Goal: Task Accomplishment & Management: Use online tool/utility

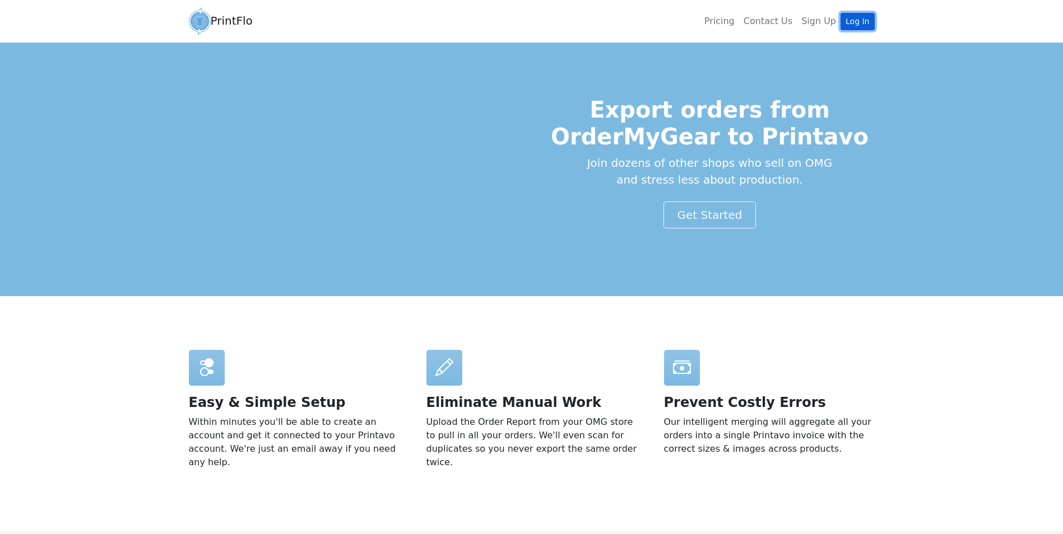
click at [869, 16] on link "Log In" at bounding box center [857, 21] width 34 height 17
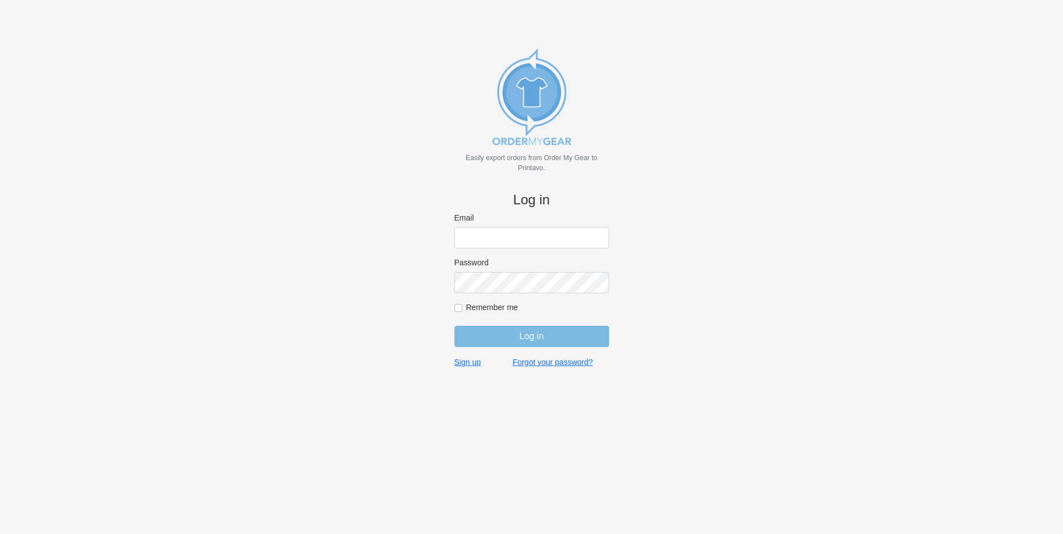
type input "bminkoff@shenkcompany.com"
click at [505, 344] on input "Log in" at bounding box center [531, 336] width 155 height 21
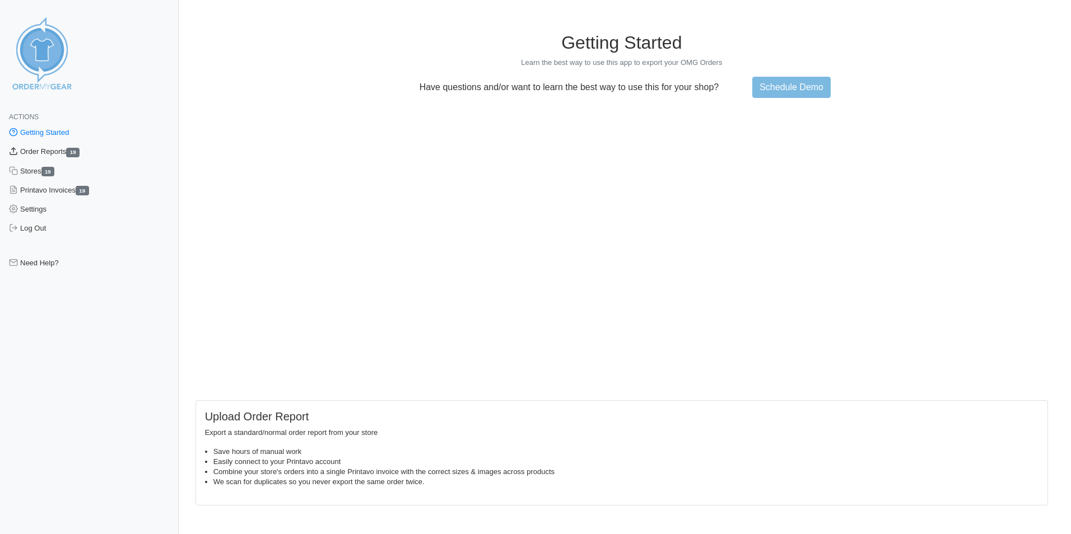
click at [53, 153] on link "Order Reports 19" at bounding box center [89, 151] width 179 height 19
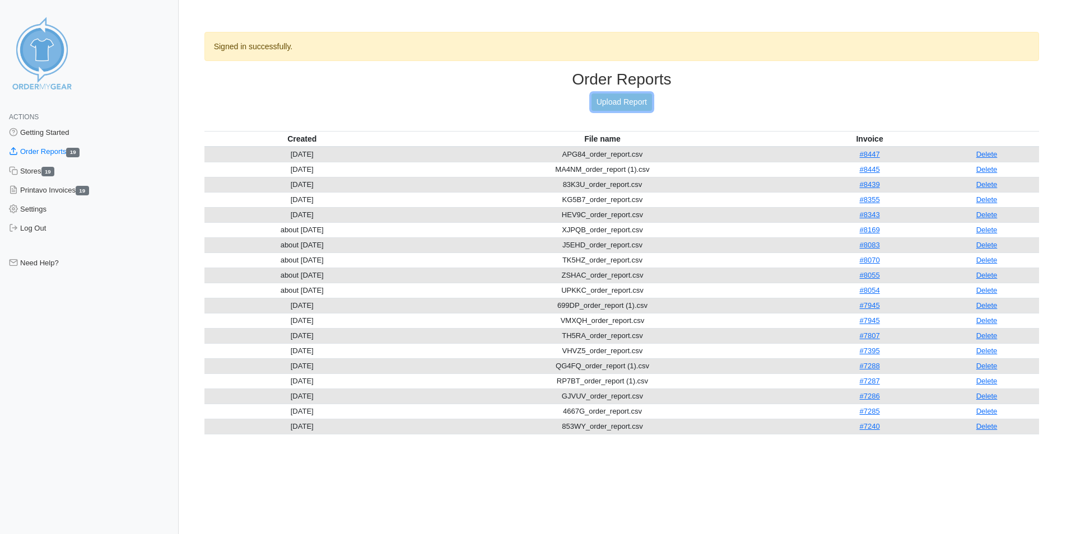
click at [628, 95] on link "Upload Report" at bounding box center [622, 102] width 60 height 17
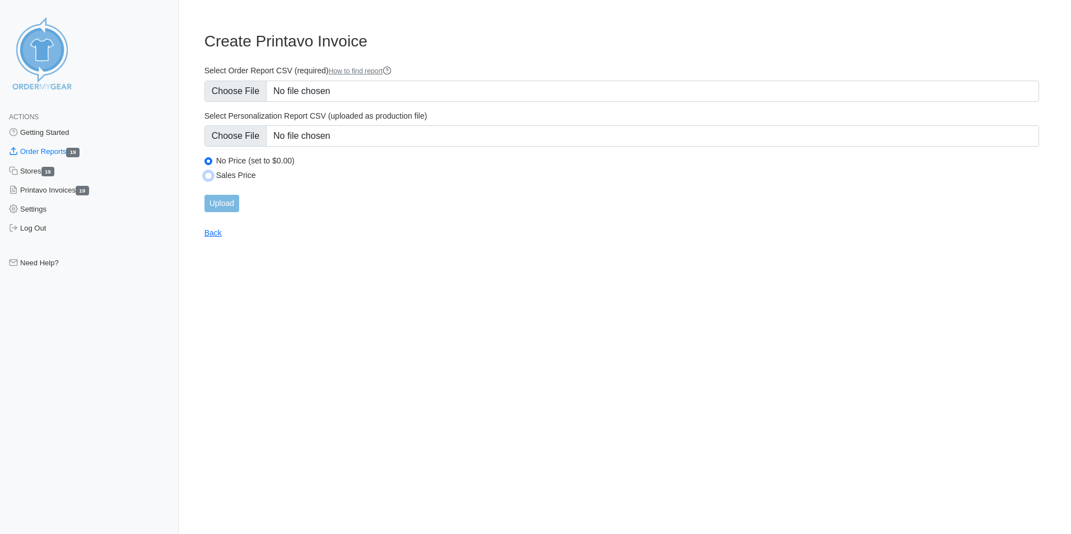
click at [209, 176] on input "Sales Price" at bounding box center [208, 176] width 8 height 8
radio input "true"
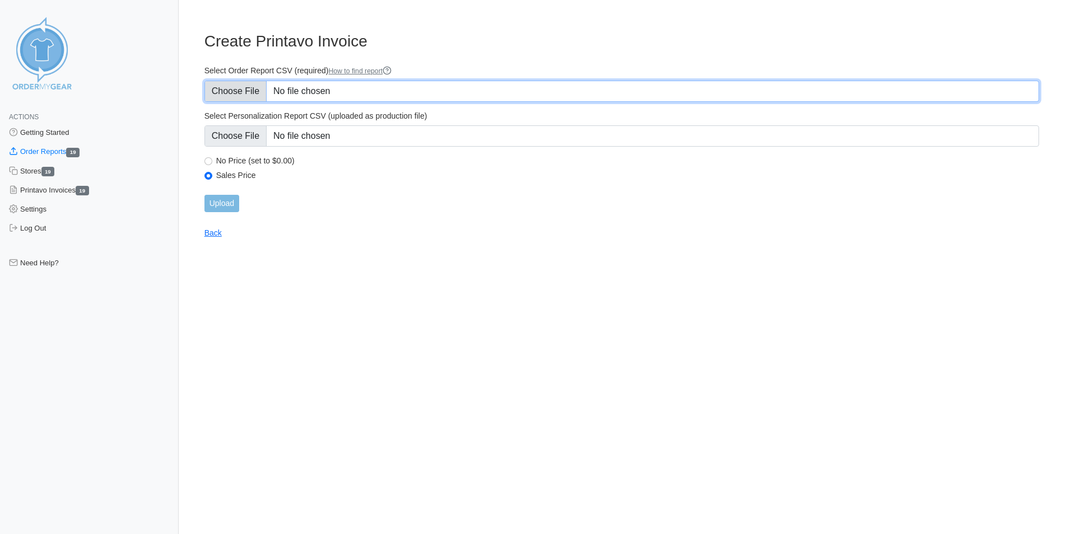
click at [347, 85] on input "Select Order Report CSV (required) How to find report" at bounding box center [621, 91] width 835 height 21
type input "C:\fakepath\4NAF2_order_report.csv"
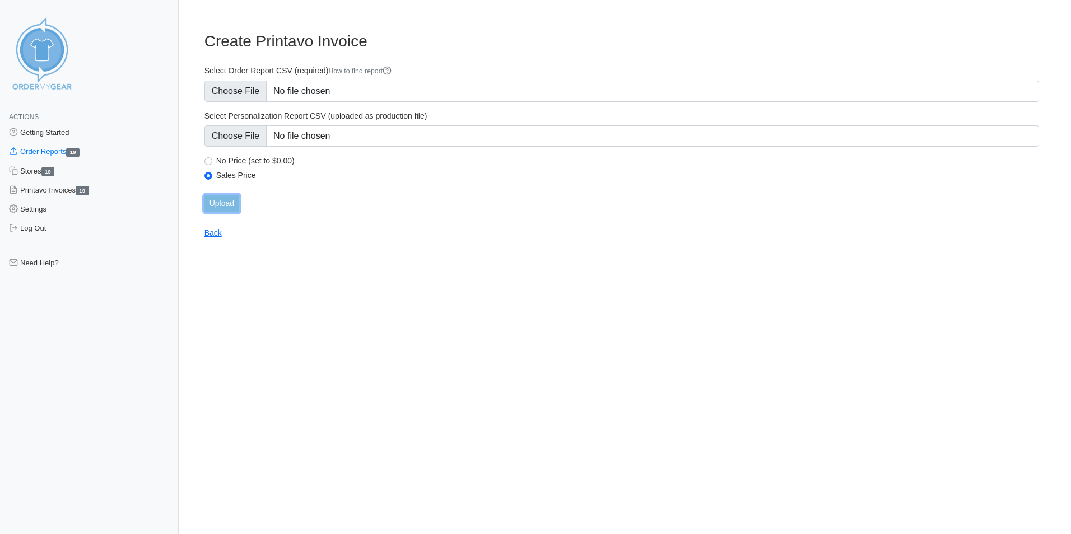
click at [221, 206] on input "Upload" at bounding box center [221, 203] width 35 height 17
